Goal: Task Accomplishment & Management: Use online tool/utility

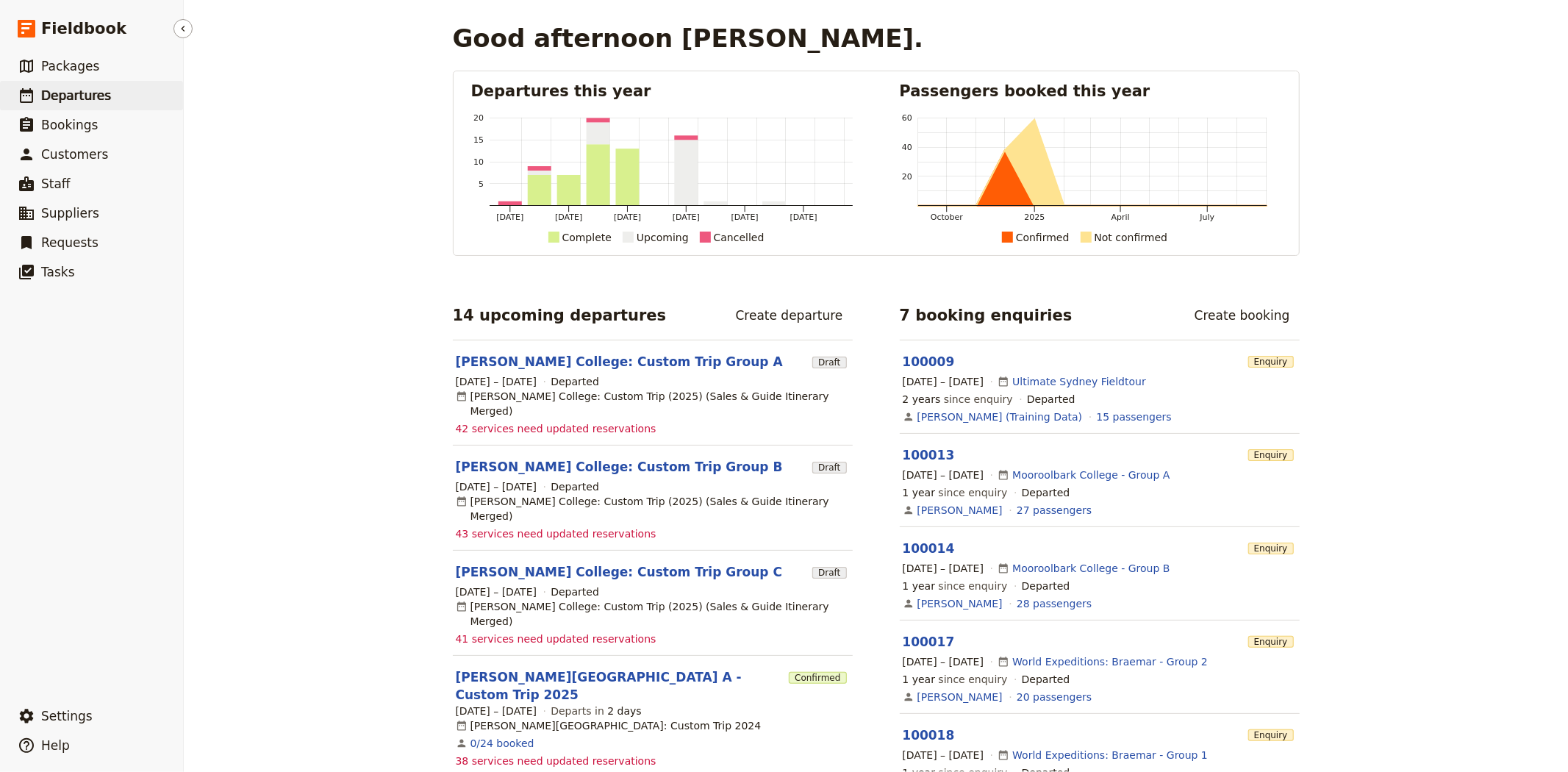
click at [82, 98] on span "Departures" at bounding box center [76, 96] width 70 height 15
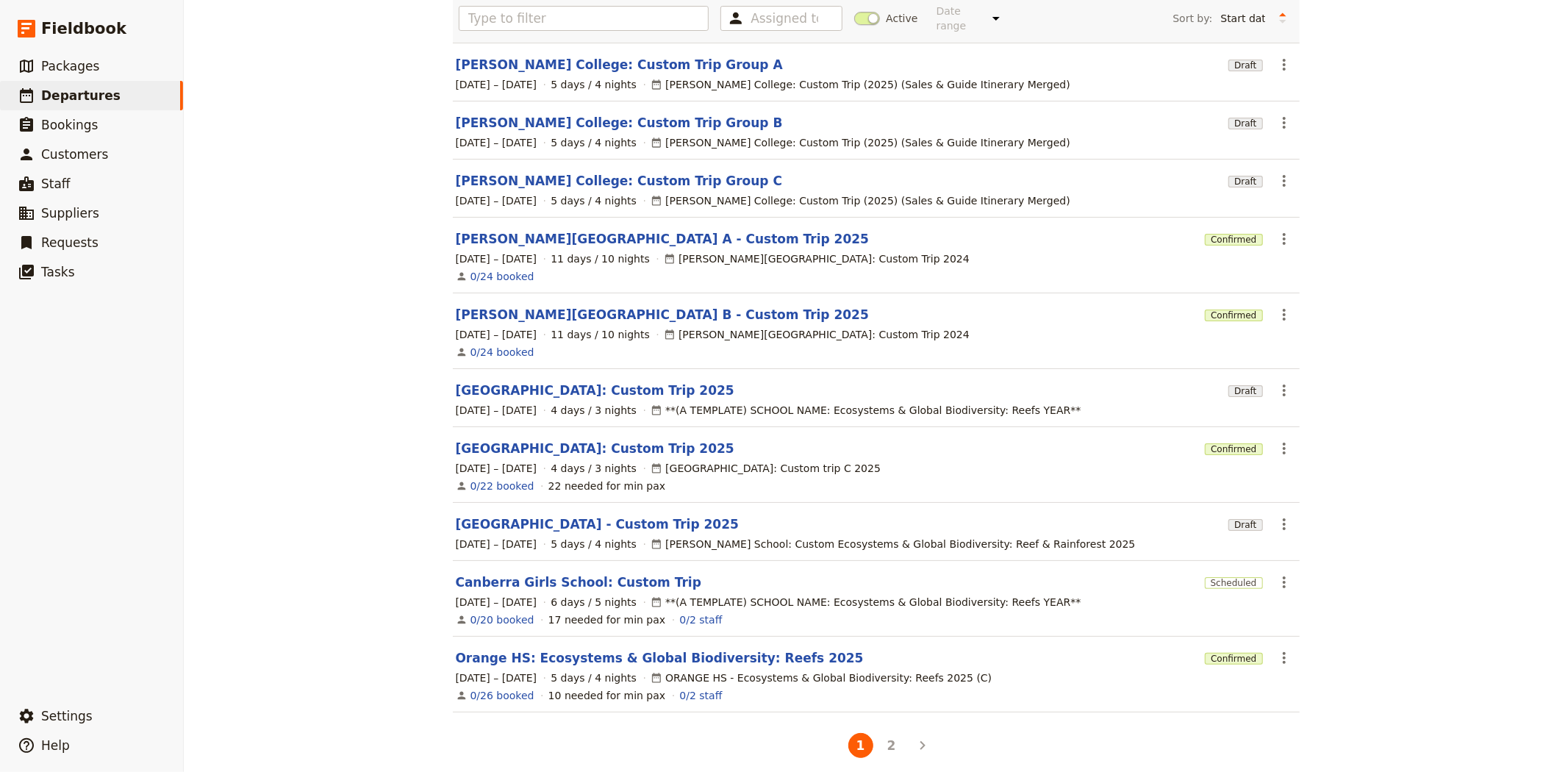
scroll to position [113, 0]
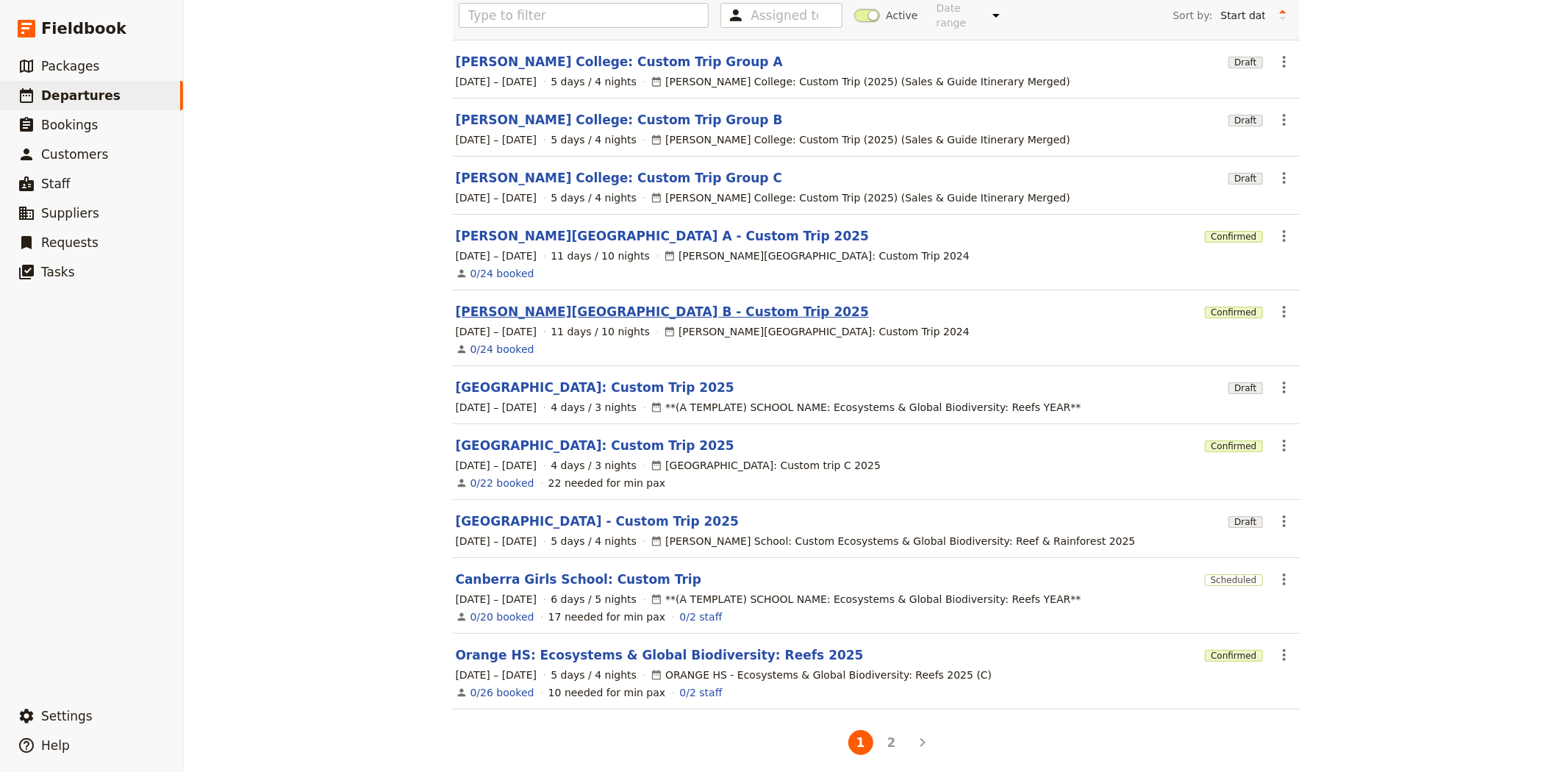
click at [515, 303] on link "Albert Park College B - Custom Trip 2025" at bounding box center [662, 312] width 413 height 18
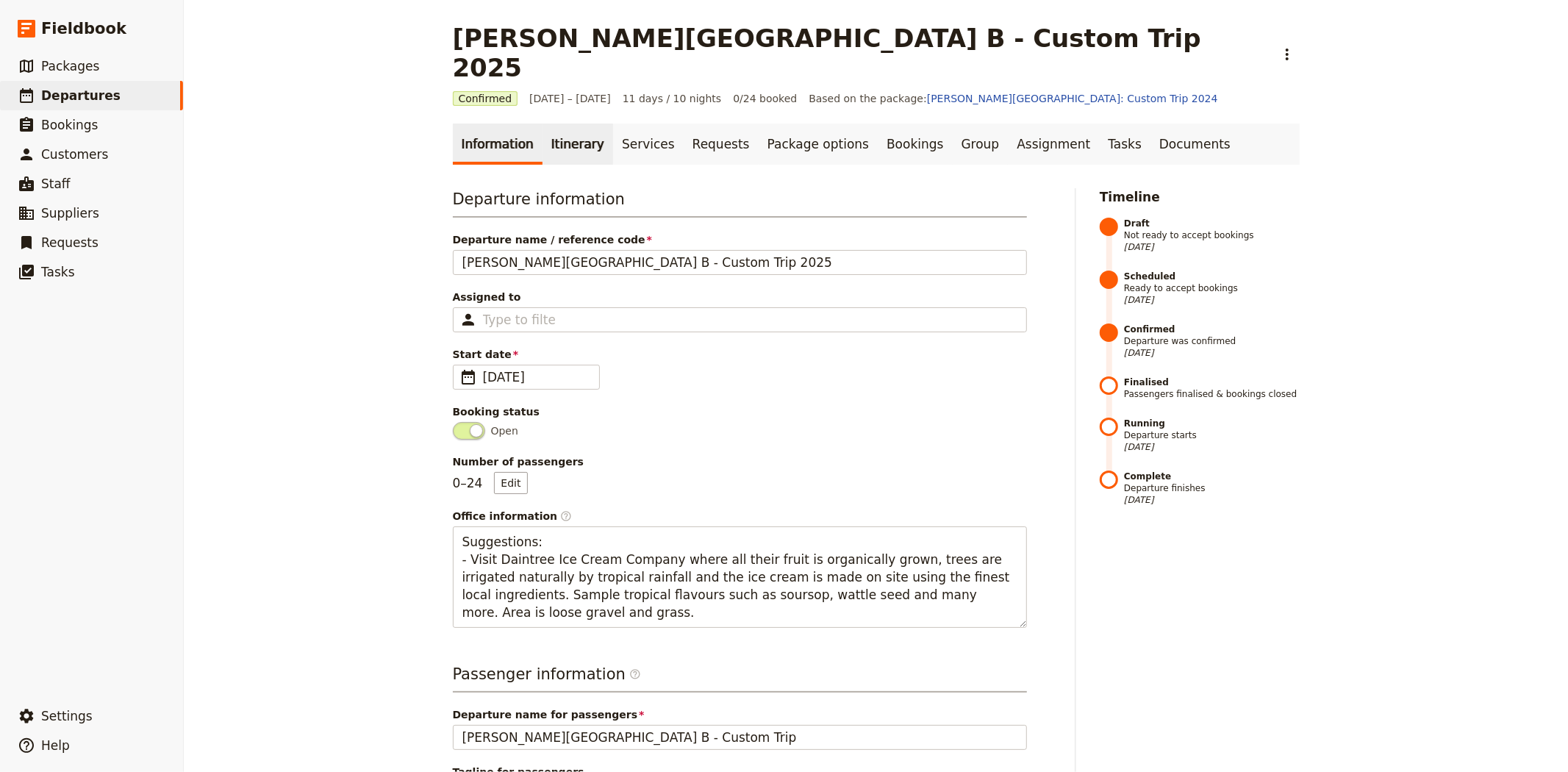
click at [544, 124] on link "Itinerary" at bounding box center [578, 144] width 71 height 41
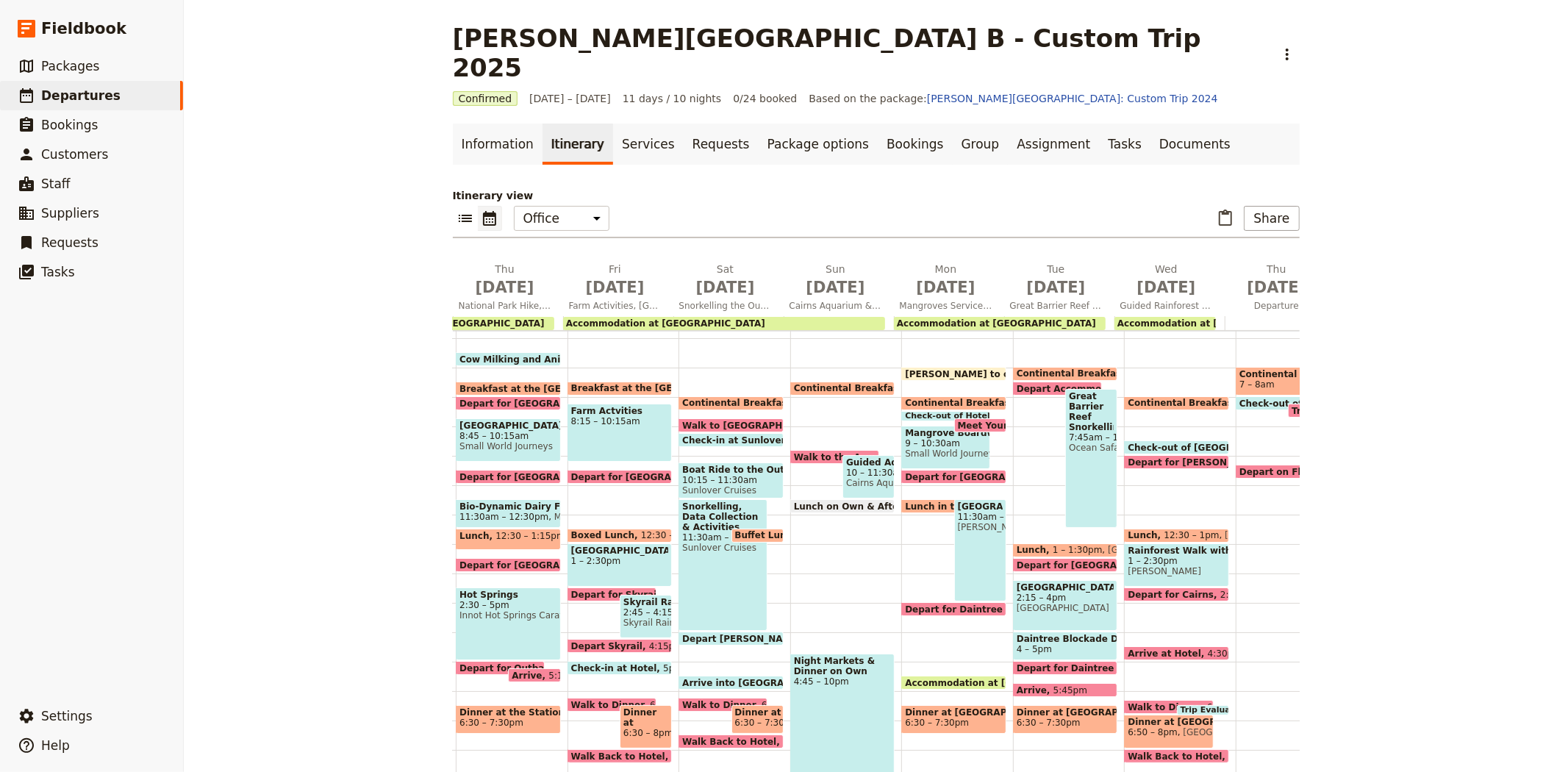
scroll to position [251, 0]
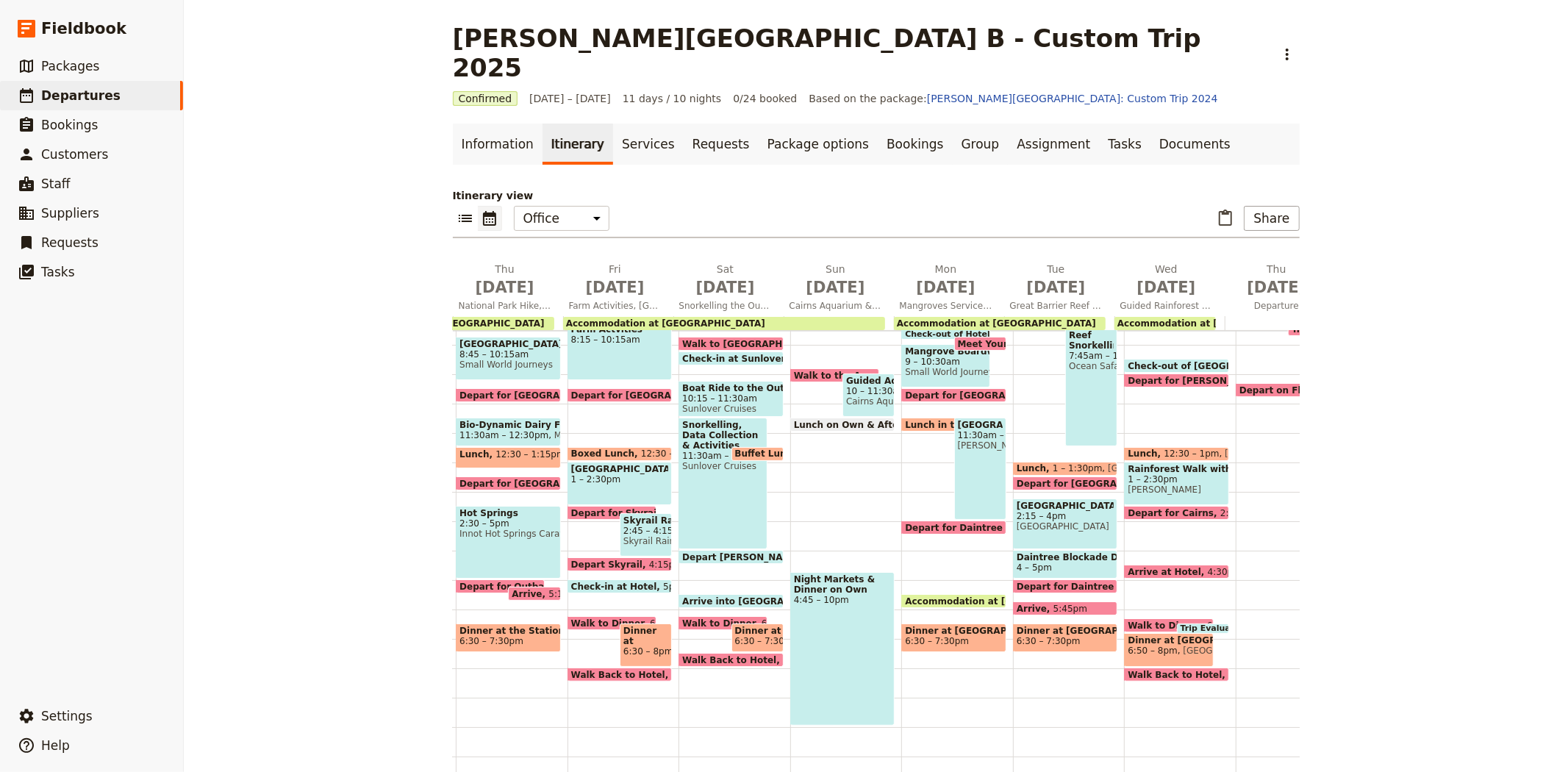
click at [1077, 635] on span "6:30 – 7:30pm" at bounding box center [1065, 641] width 98 height 11
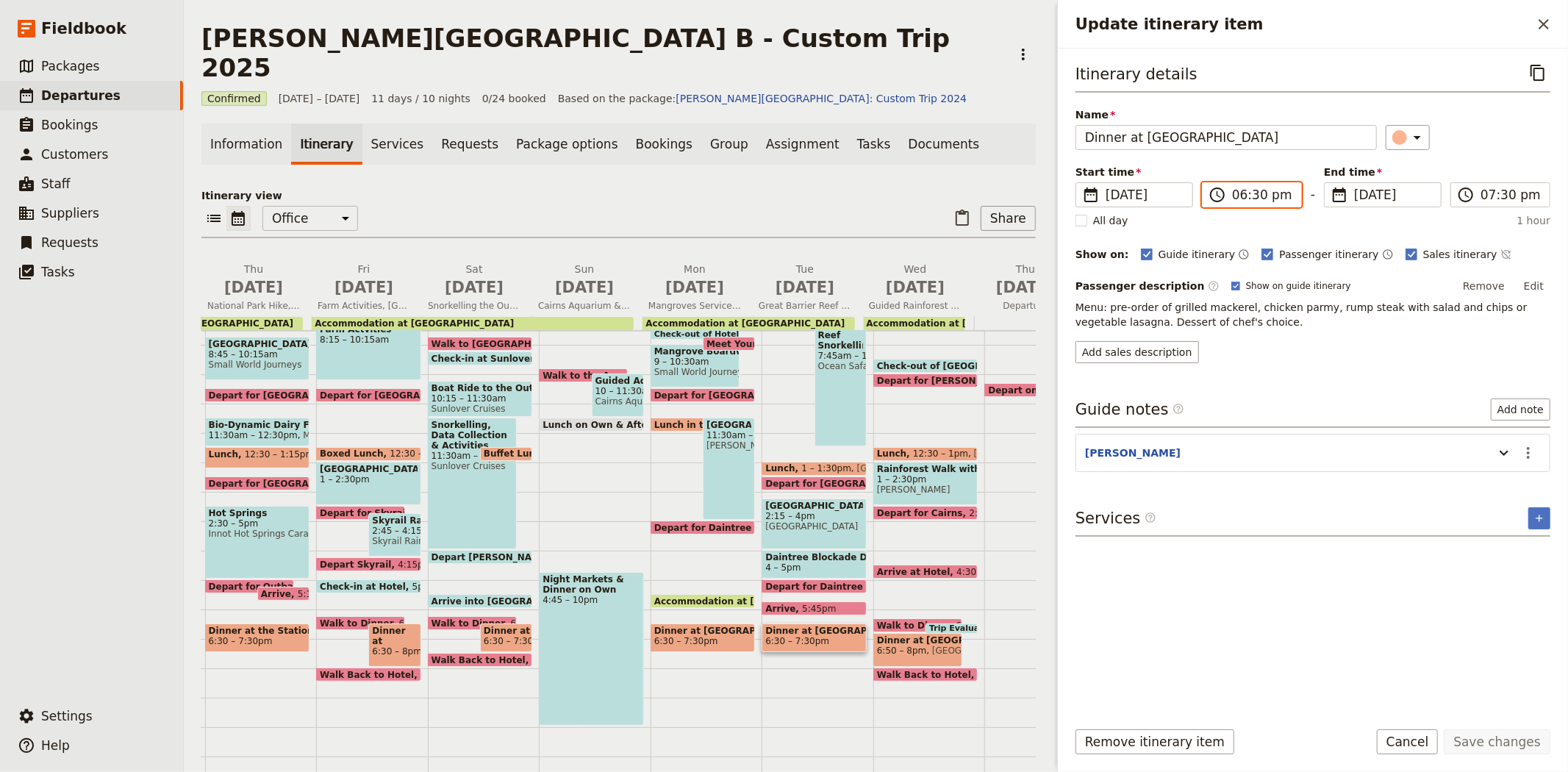
click at [1251, 197] on input "06:30 pm" at bounding box center [1262, 195] width 60 height 18
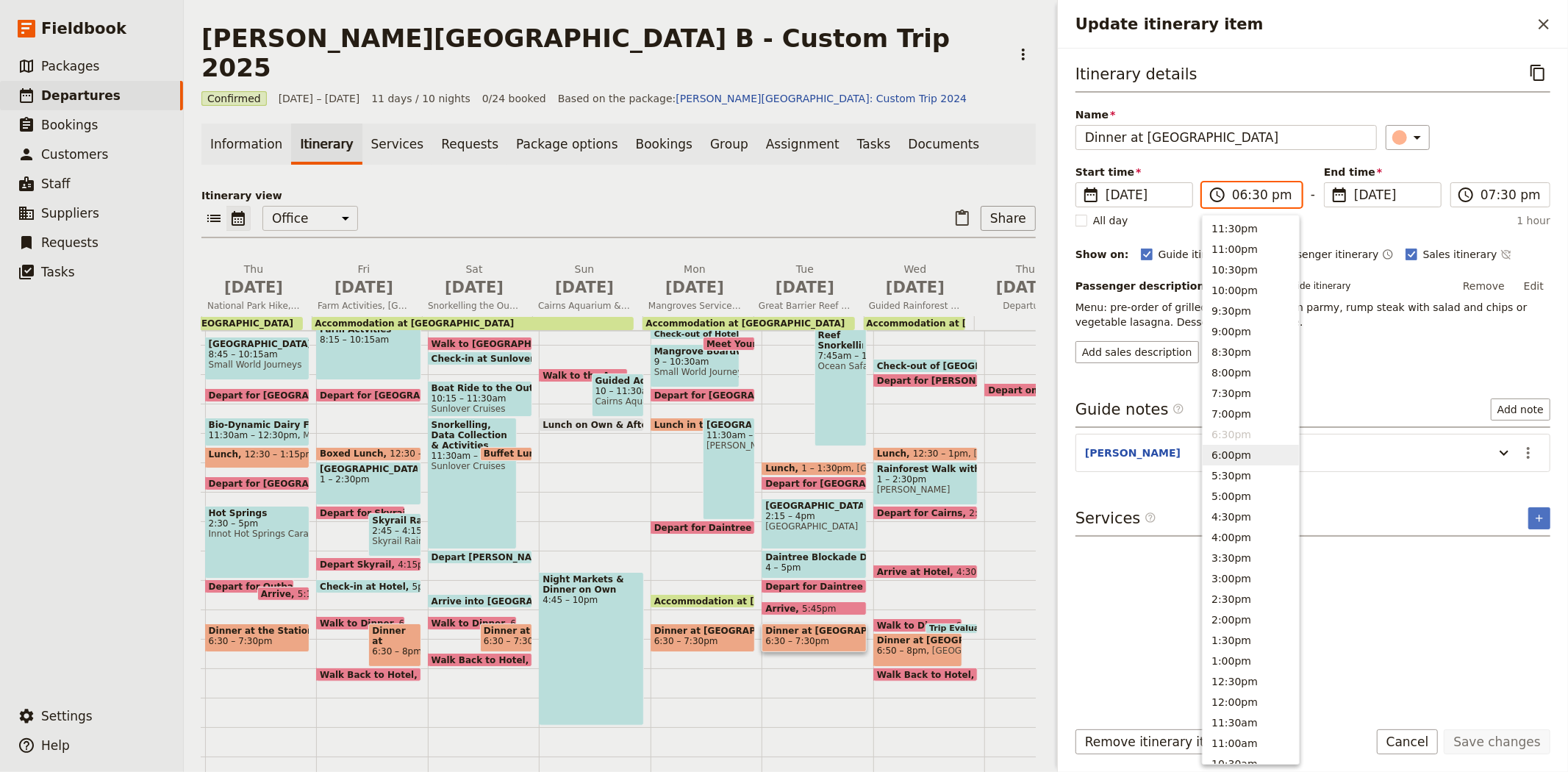
click at [1245, 453] on button "6:00pm" at bounding box center [1251, 455] width 96 height 20
type input "06:00 pm"
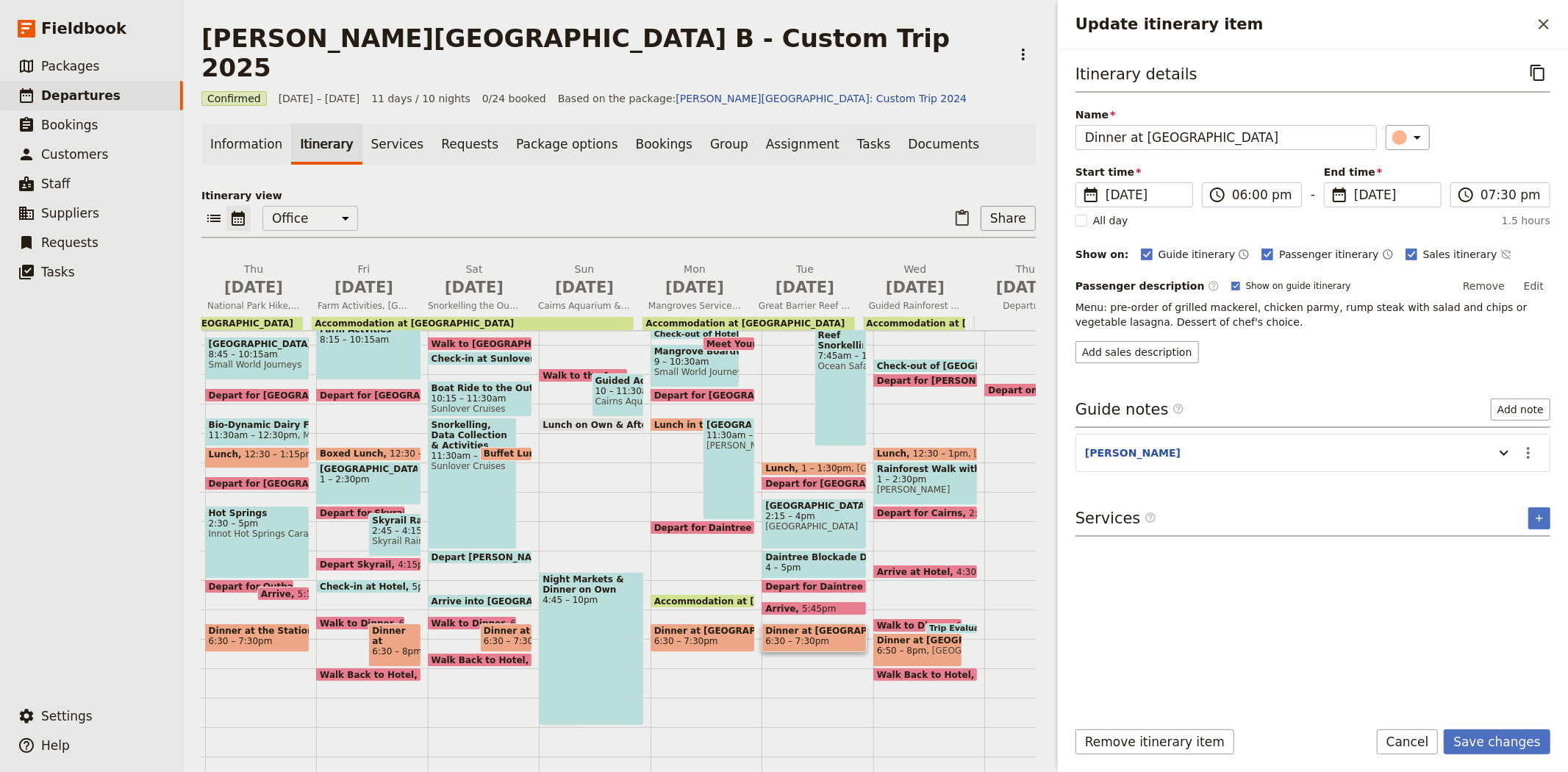
click at [1481, 137] on div "​" at bounding box center [1468, 137] width 165 height 25
click at [1494, 200] on input "07:30 pm" at bounding box center [1510, 195] width 60 height 18
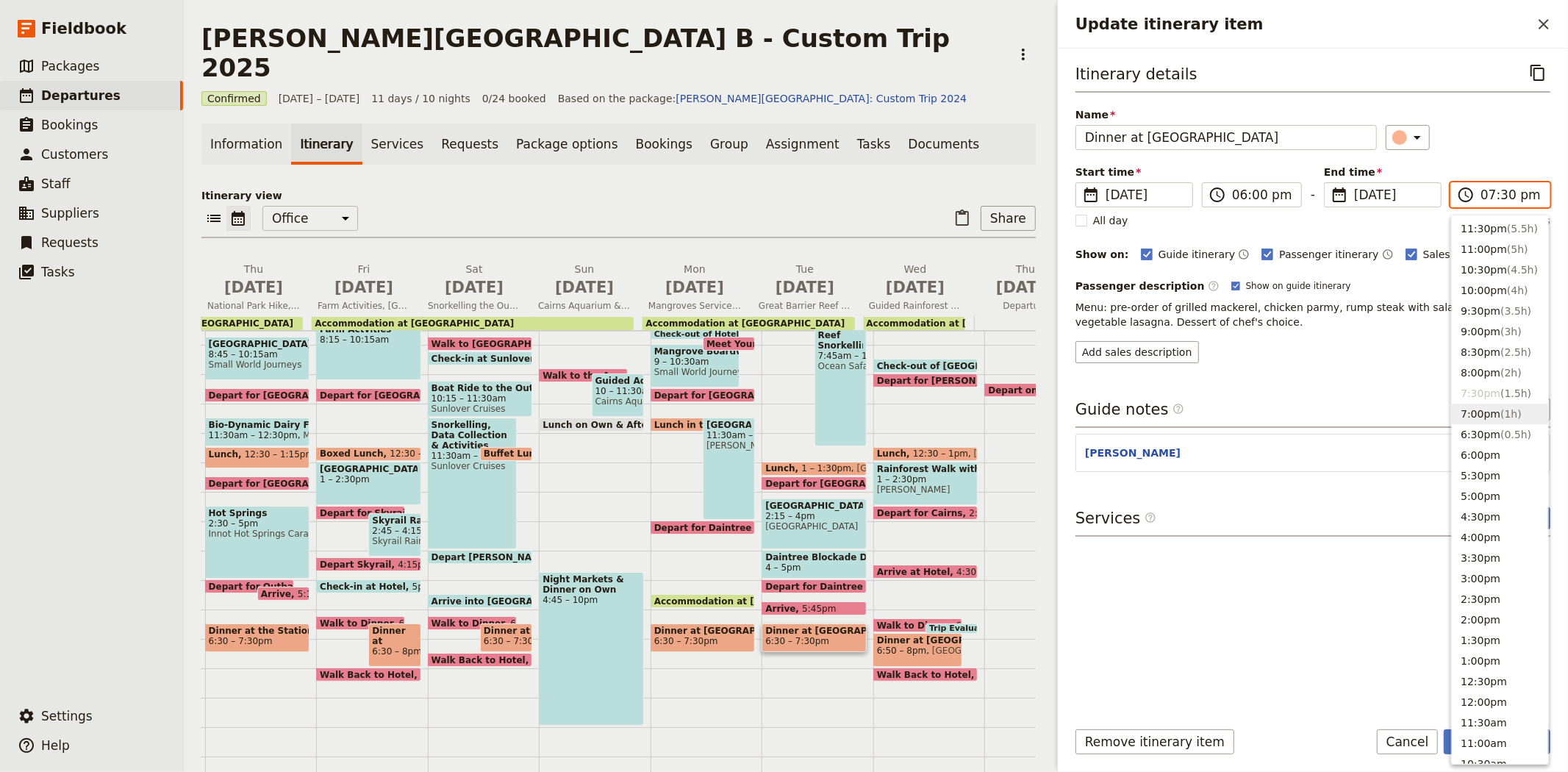
click at [1491, 415] on button "7:00pm ( 1h )" at bounding box center [1500, 413] width 96 height 20
type input "07:00 pm"
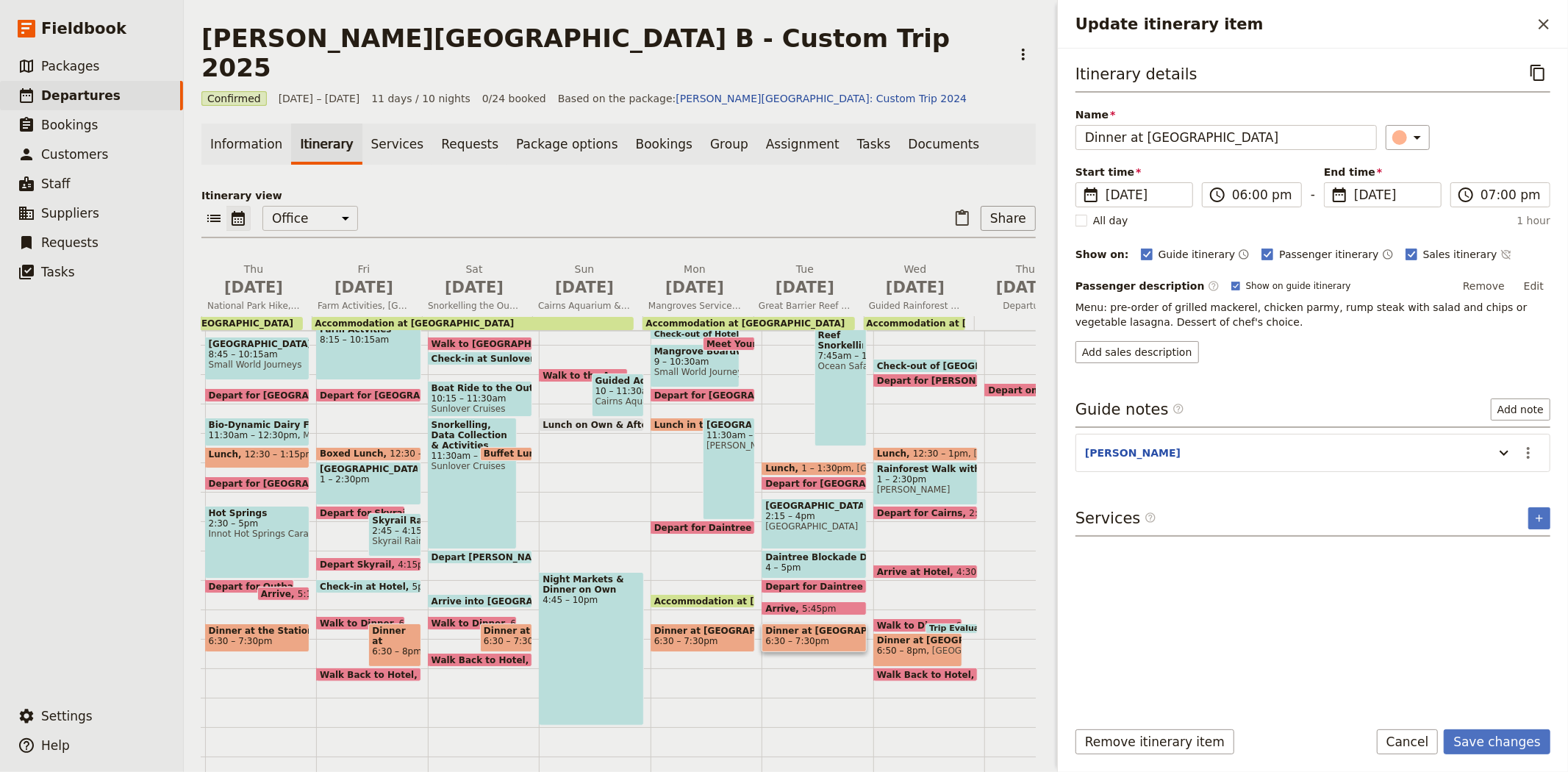
click at [1442, 137] on div "​" at bounding box center [1468, 137] width 165 height 25
click at [1508, 746] on button "Save changes" at bounding box center [1497, 741] width 107 height 25
